Goal: Information Seeking & Learning: Learn about a topic

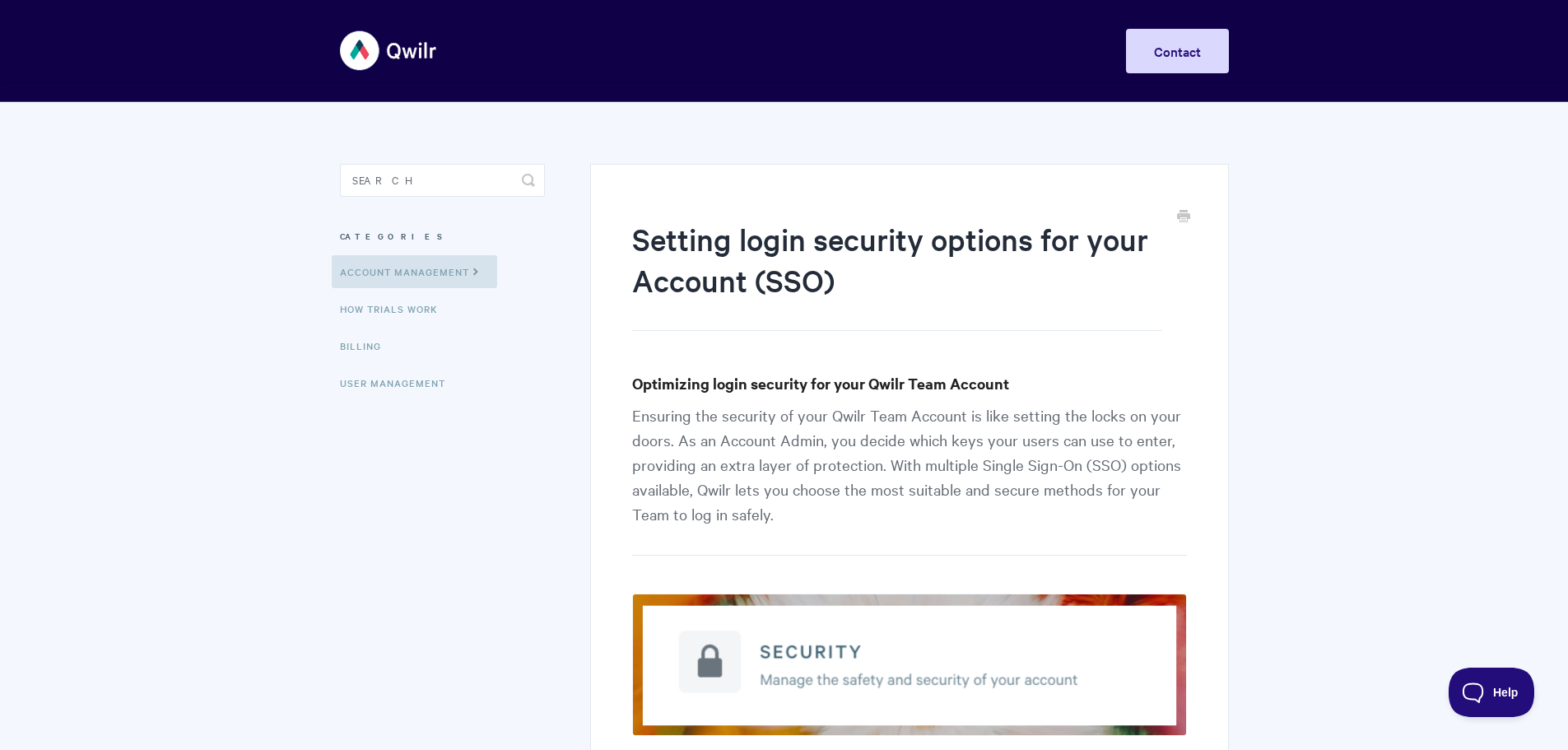
click at [456, 167] on input "Search" at bounding box center [442, 179] width 205 height 32
type input "saml"
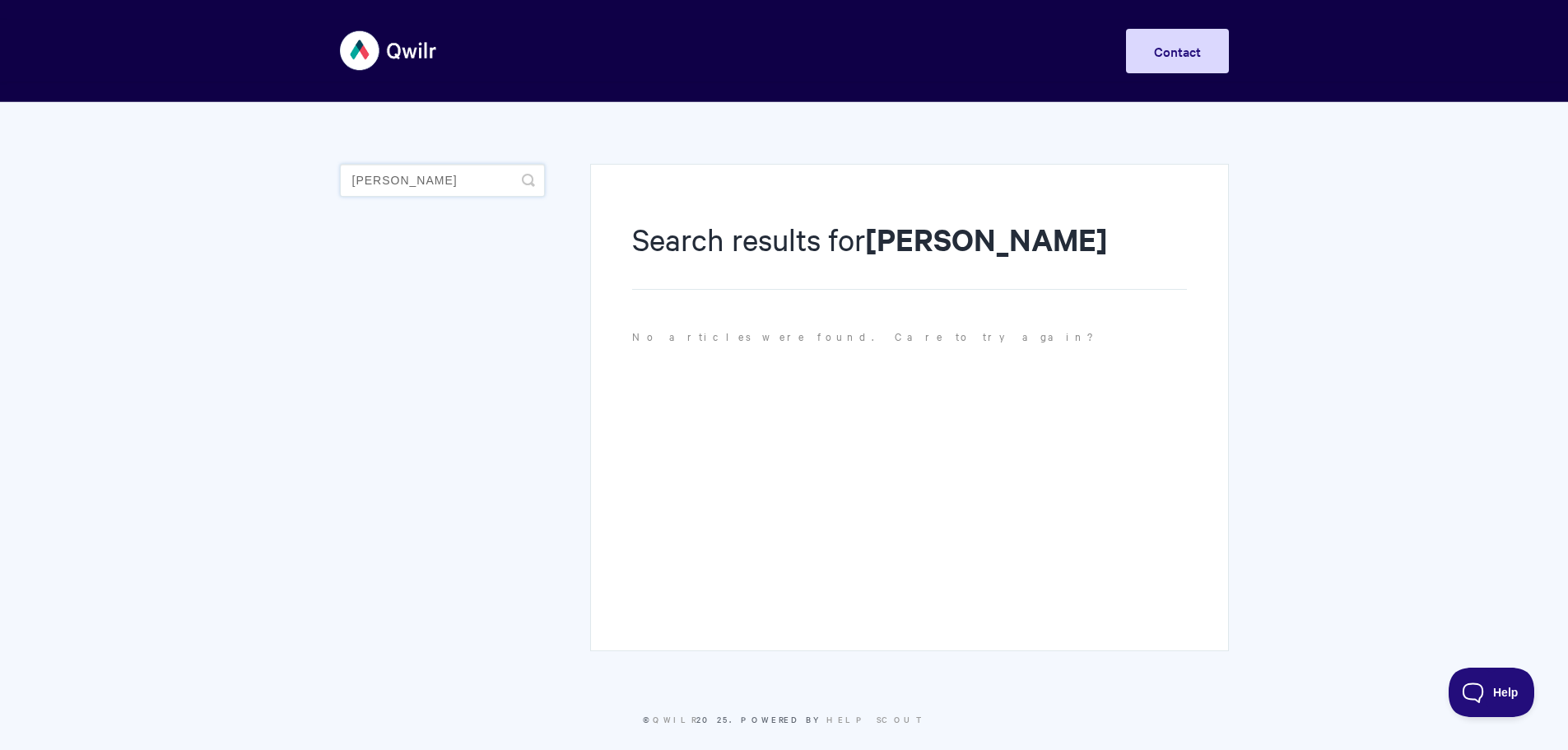
click at [460, 185] on input "saml" at bounding box center [442, 179] width 205 height 32
type input "oidc"
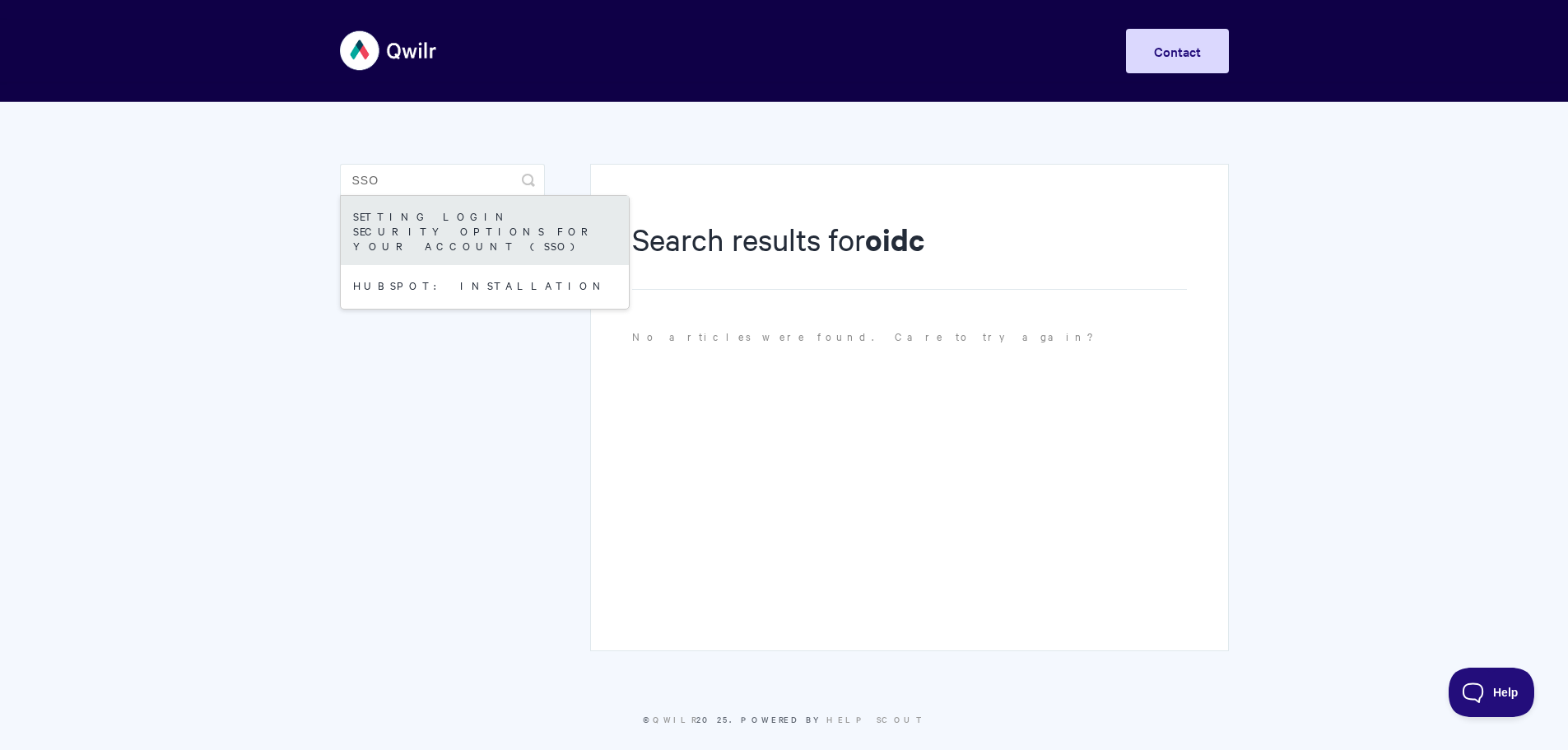
type input "sso"
click at [440, 214] on link "Setting login security options for your Account (SSO)" at bounding box center [485, 230] width 288 height 69
